Goal: Information Seeking & Learning: Check status

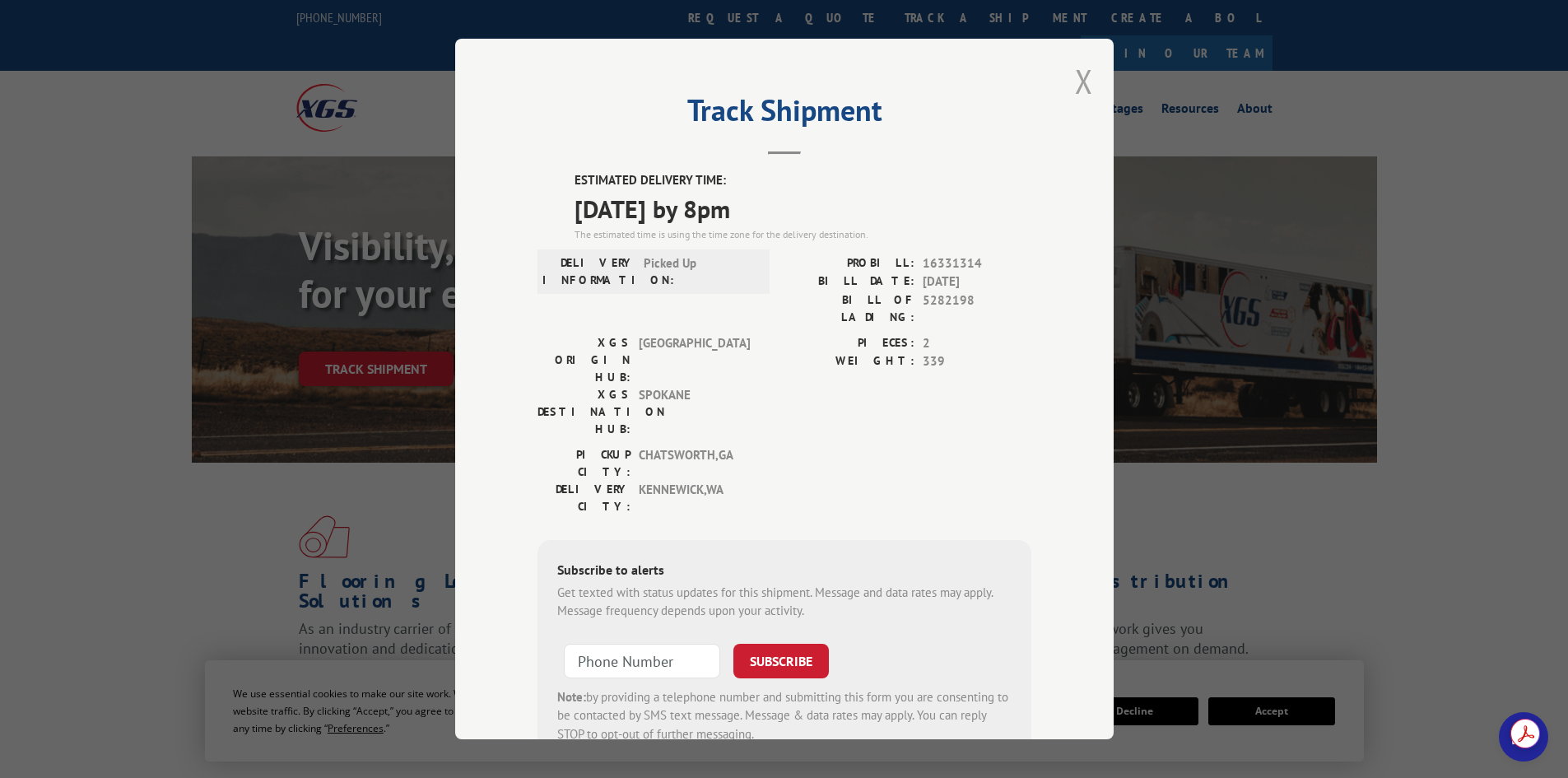
click at [1084, 79] on button "Close modal" at bounding box center [1084, 81] width 18 height 43
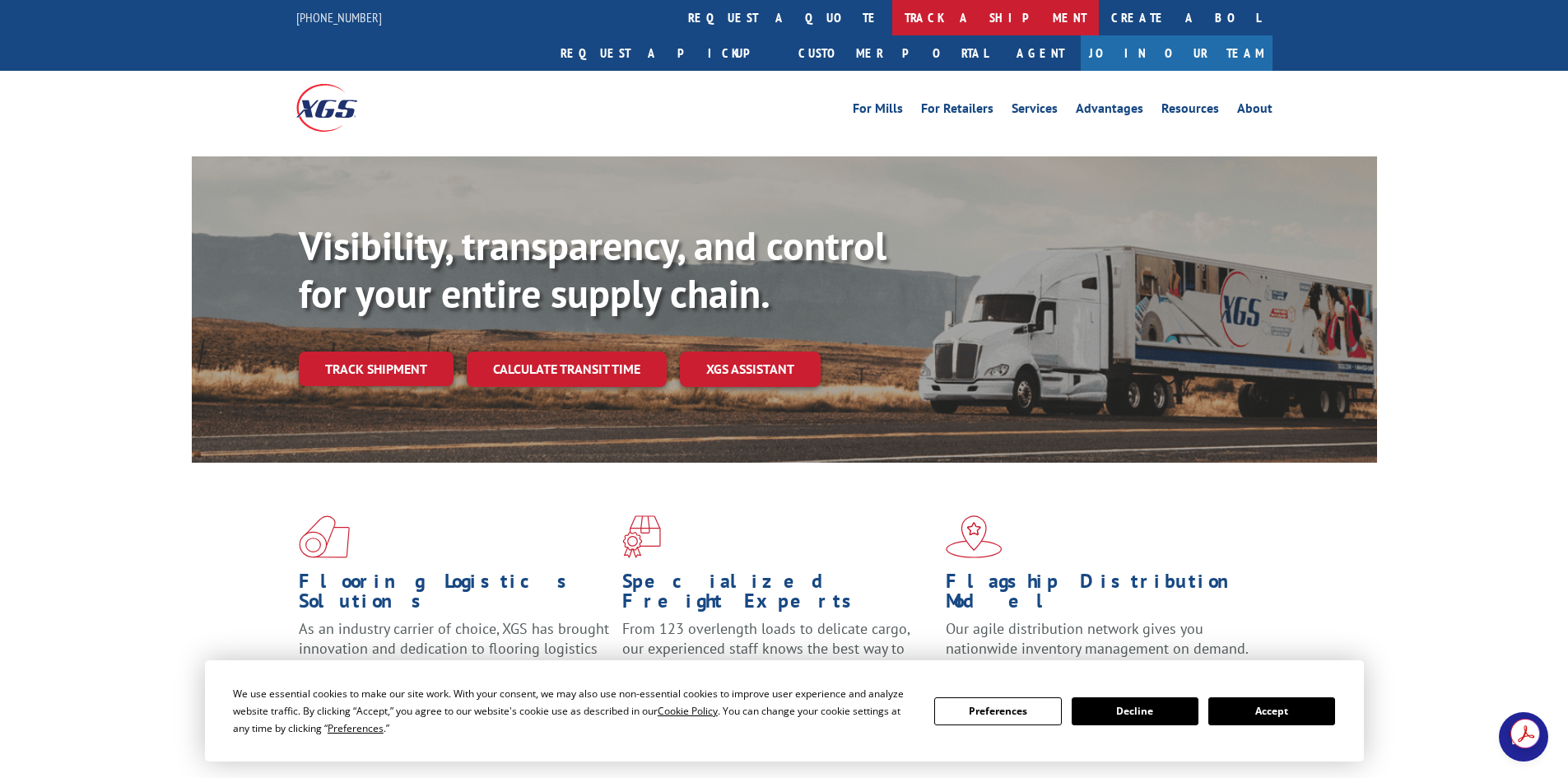
click at [892, 23] on link "track a shipment" at bounding box center [996, 18] width 206 height 36
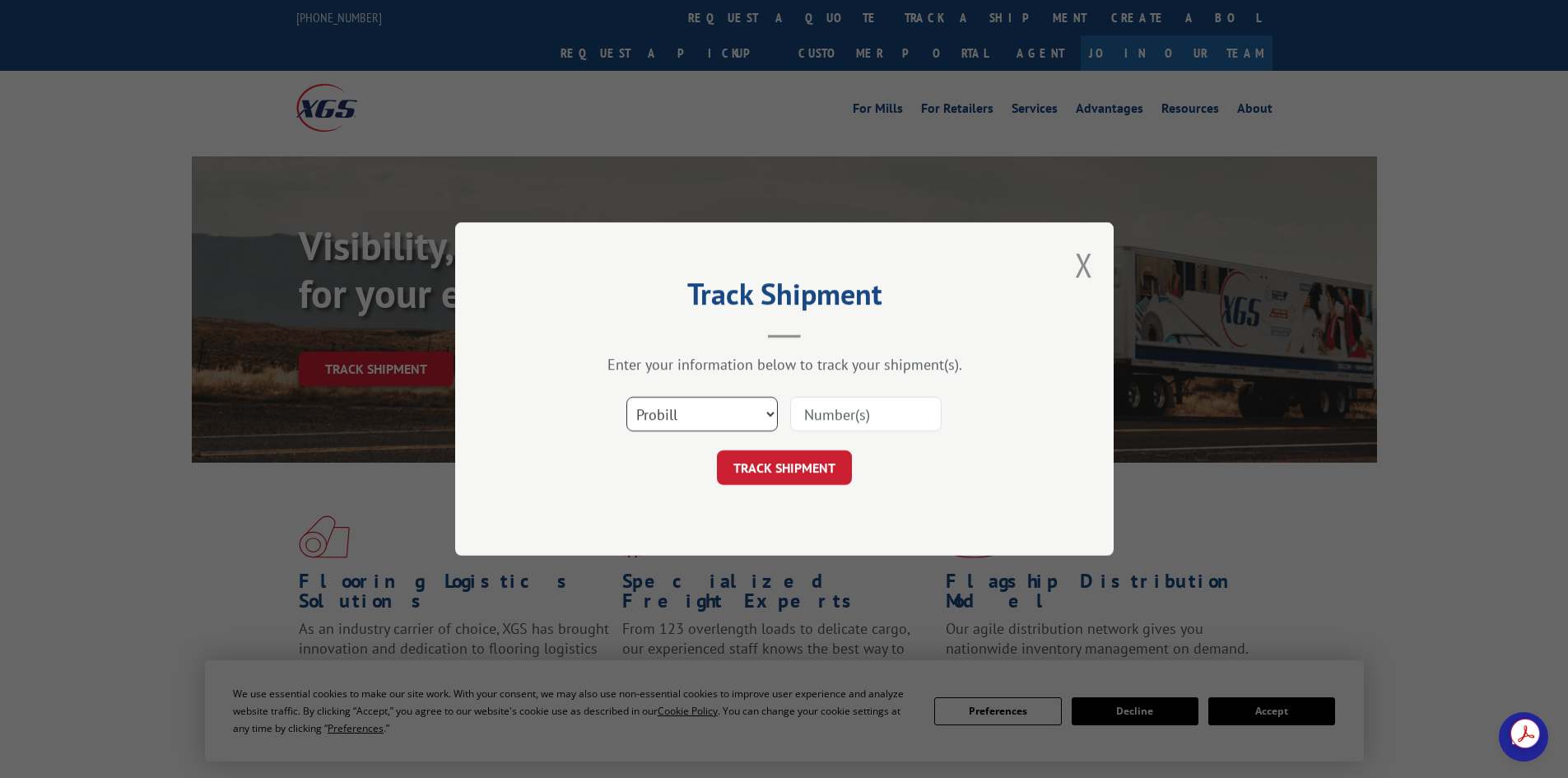
click at [698, 418] on select "Select category... Probill BOL PO" at bounding box center [702, 414] width 151 height 35
select select "po"
click at [627, 397] on select "Select category... Probill BOL PO" at bounding box center [702, 414] width 151 height 35
click at [829, 414] on input at bounding box center [865, 414] width 151 height 35
paste input "31509339"
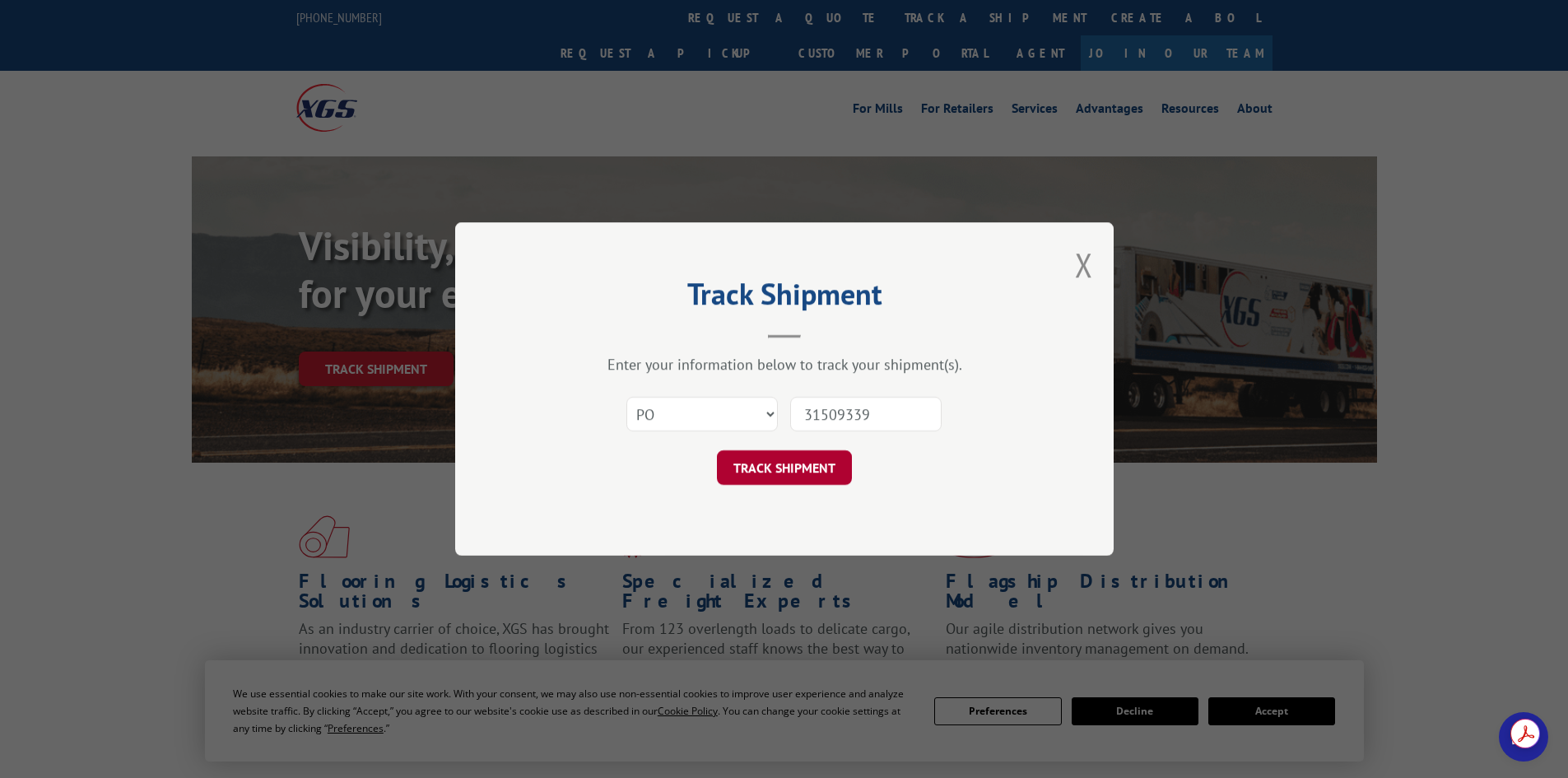
type input "31509339"
click at [786, 460] on button "TRACK SHIPMENT" at bounding box center [784, 467] width 135 height 35
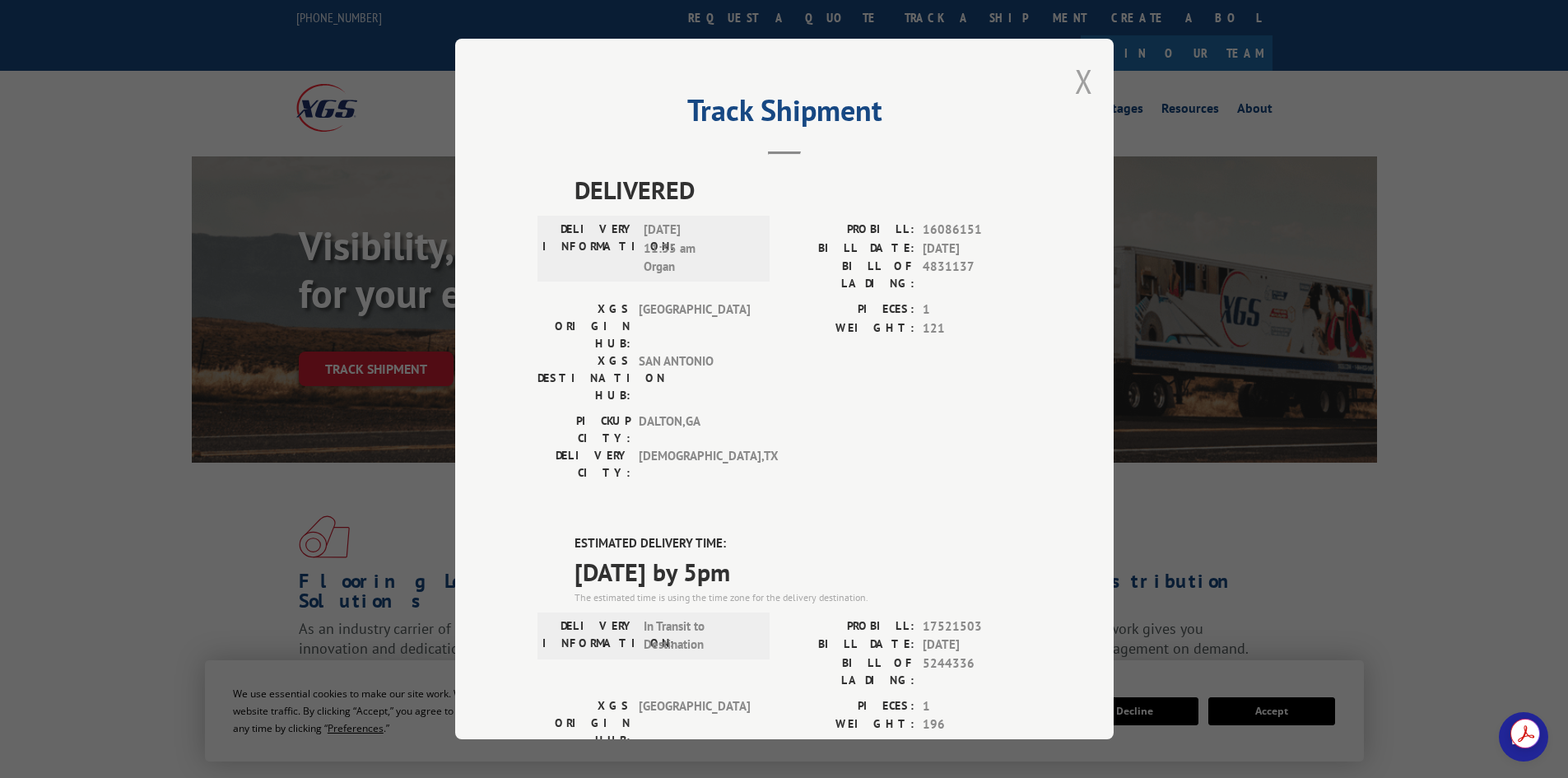
click at [1075, 86] on button "Close modal" at bounding box center [1084, 81] width 18 height 43
